Goal: Information Seeking & Learning: Compare options

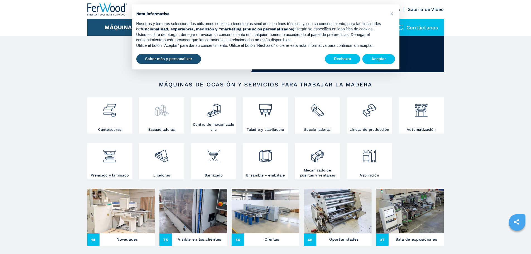
scroll to position [56, 0]
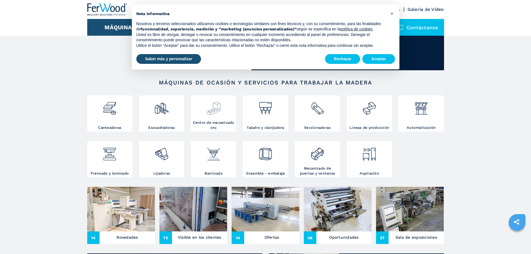
click at [210, 127] on h3 "Centro de mecanizado cnc" at bounding box center [213, 125] width 42 height 10
click at [266, 125] on div at bounding box center [265, 111] width 42 height 28
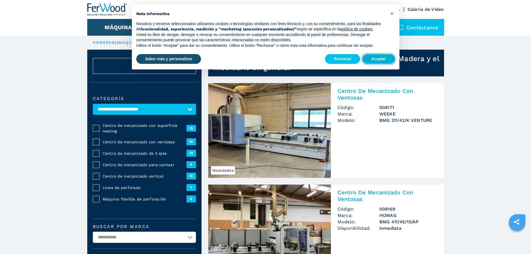
click at [376, 60] on button "Aceptar" at bounding box center [378, 59] width 32 height 10
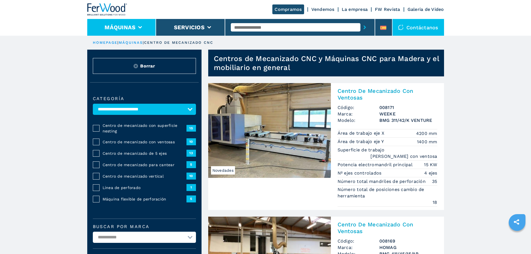
click at [145, 30] on li "Máquinas" at bounding box center [121, 27] width 69 height 17
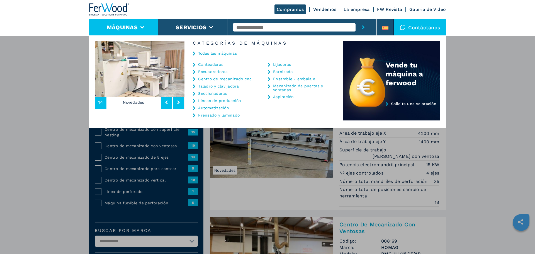
click at [218, 86] on link "Taladro y clavijadora" at bounding box center [218, 86] width 41 height 4
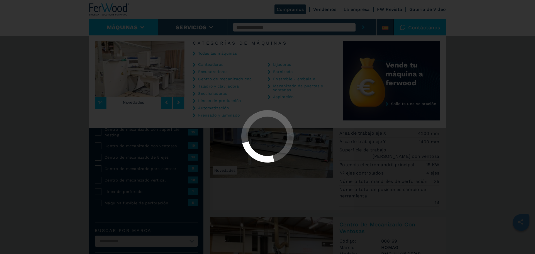
select select "**********"
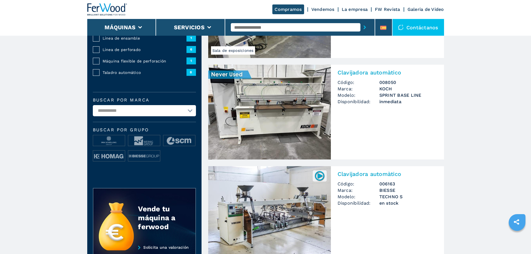
scroll to position [111, 0]
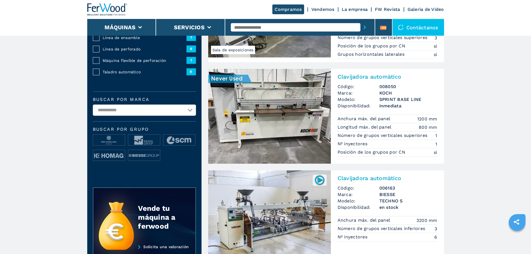
click at [397, 86] on h3 "008050" at bounding box center [408, 86] width 58 height 6
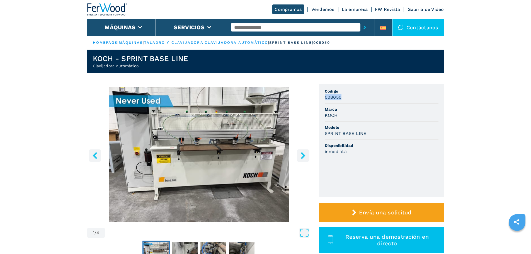
drag, startPoint x: 344, startPoint y: 95, endPoint x: 320, endPoint y: 98, distance: 24.1
click at [320, 98] on ul "Código 008050 [PERSON_NAME] Modelo SPRINT BASE LINE Disponibilidad inmediata" at bounding box center [381, 140] width 125 height 113
copy h3 "008050"
select select "**********"
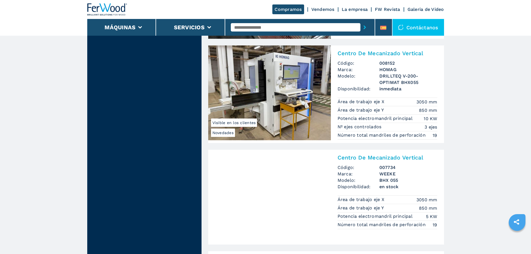
scroll to position [613, 0]
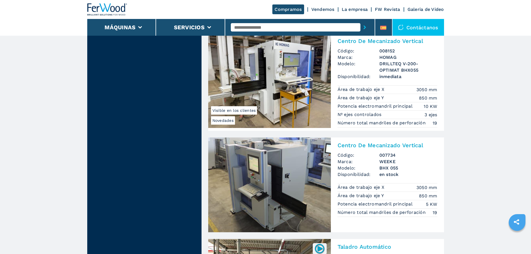
click at [299, 69] on img at bounding box center [269, 80] width 123 height 95
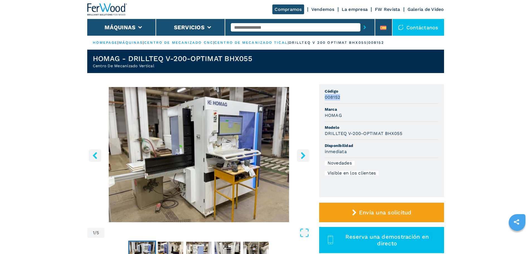
drag, startPoint x: 339, startPoint y: 96, endPoint x: 320, endPoint y: 98, distance: 19.4
click at [320, 98] on ul "Código 008152 Marca HOMAG Modelo DRILLTEQ V-200-OPTIMAT BHX055 Disponibilidad i…" at bounding box center [381, 140] width 125 height 113
copy h3 "008152"
select select "**********"
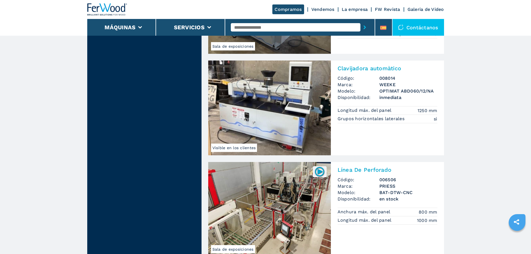
scroll to position [1031, 0]
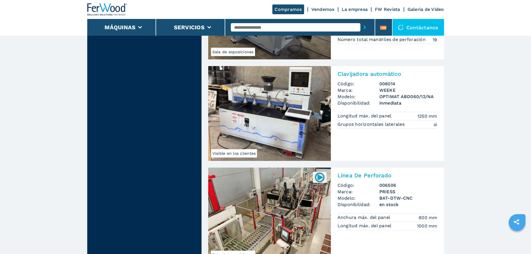
click at [385, 84] on h3 "008014" at bounding box center [408, 84] width 58 height 6
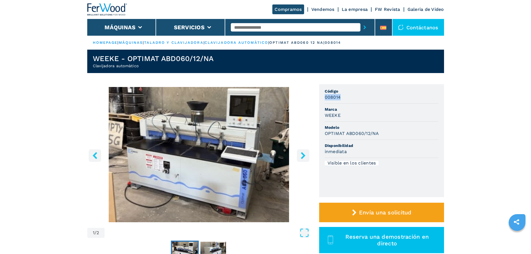
drag, startPoint x: 341, startPoint y: 97, endPoint x: 321, endPoint y: 99, distance: 20.5
click at [321, 99] on ul "Código 008014 Marca WEEKE Modelo OPTIMAT ABD060/12/NA Disponibilidad inmediata …" at bounding box center [381, 140] width 125 height 113
copy h3 "008014"
select select "**********"
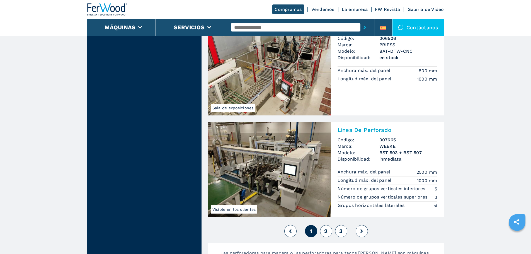
scroll to position [1257, 0]
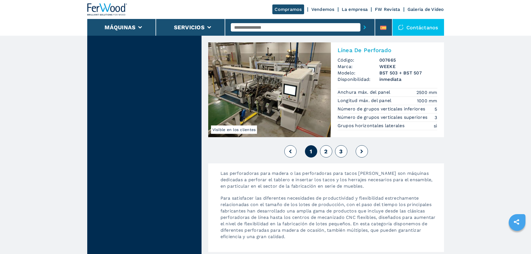
click at [361, 155] on button at bounding box center [361, 151] width 12 height 12
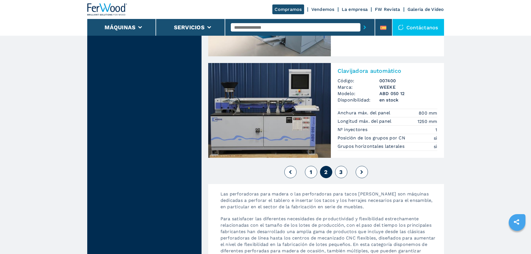
scroll to position [1254, 0]
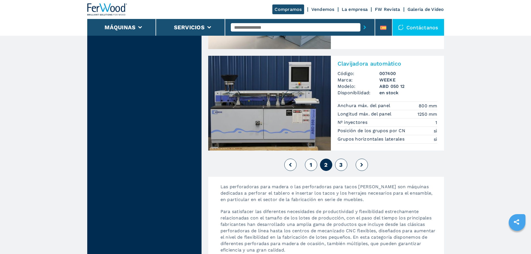
click at [363, 164] on button at bounding box center [361, 165] width 12 height 12
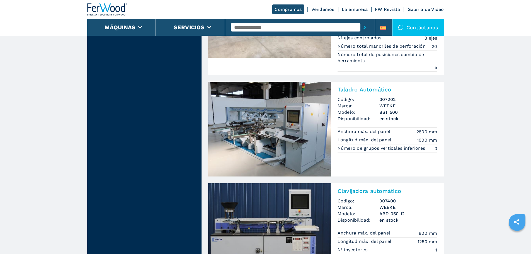
scroll to position [1121, 0]
